Goal: Find contact information: Find contact information

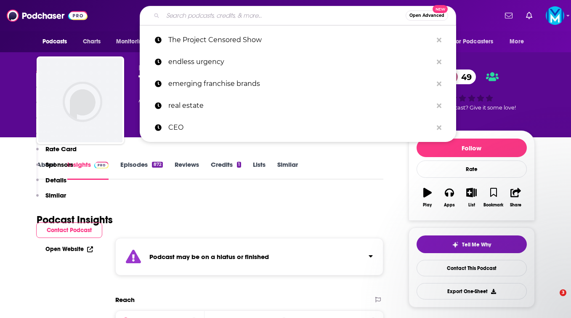
click at [202, 17] on input "Search podcasts, credits, & more..." at bounding box center [284, 15] width 243 height 13
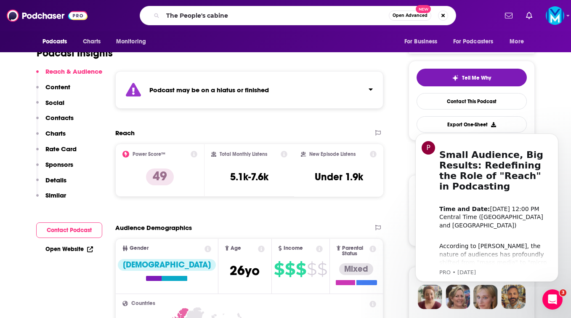
type input "The People's cabinet"
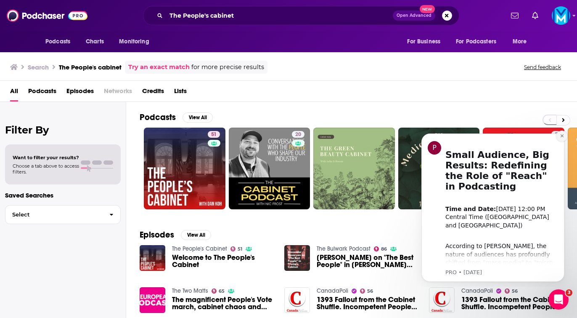
click at [564, 135] on icon "Dismiss notification" at bounding box center [562, 135] width 5 height 5
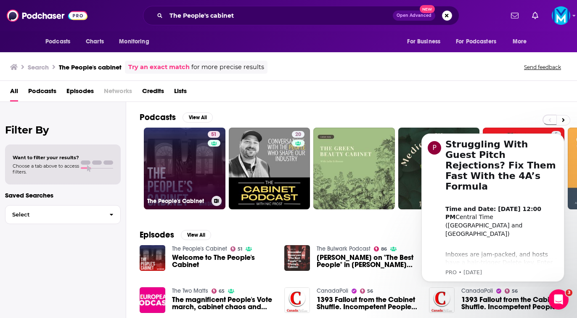
click at [180, 157] on link "51 The People's Cabinet" at bounding box center [185, 168] width 82 height 82
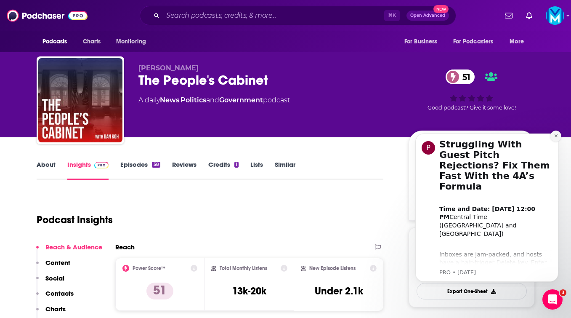
click at [556, 135] on icon "Dismiss notification" at bounding box center [555, 135] width 3 height 3
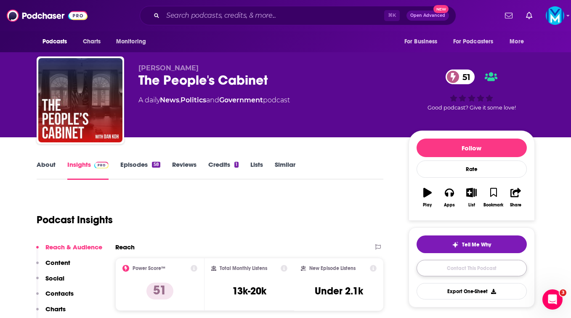
click at [426, 270] on link "Contact This Podcast" at bounding box center [471, 268] width 110 height 16
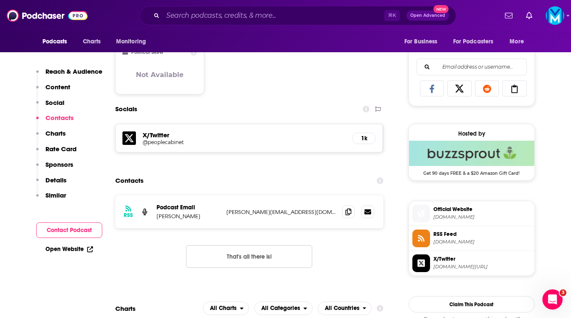
scroll to position [521, 0]
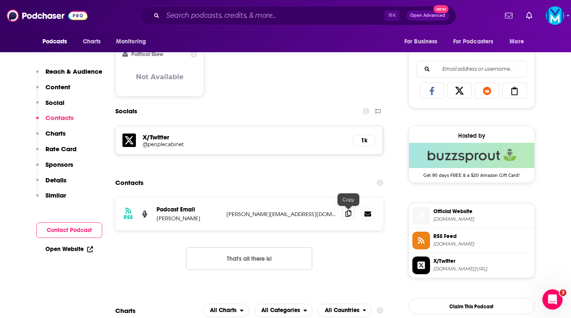
click at [354, 216] on span at bounding box center [348, 213] width 13 height 13
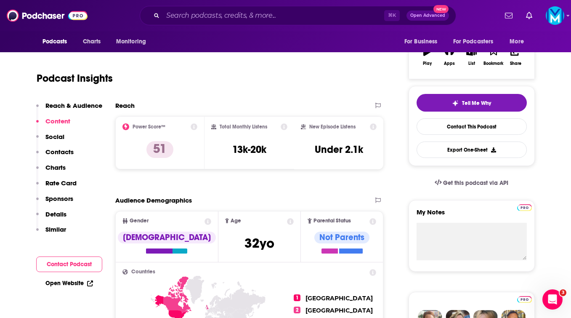
scroll to position [0, 0]
